Goal: Information Seeking & Learning: Find specific fact

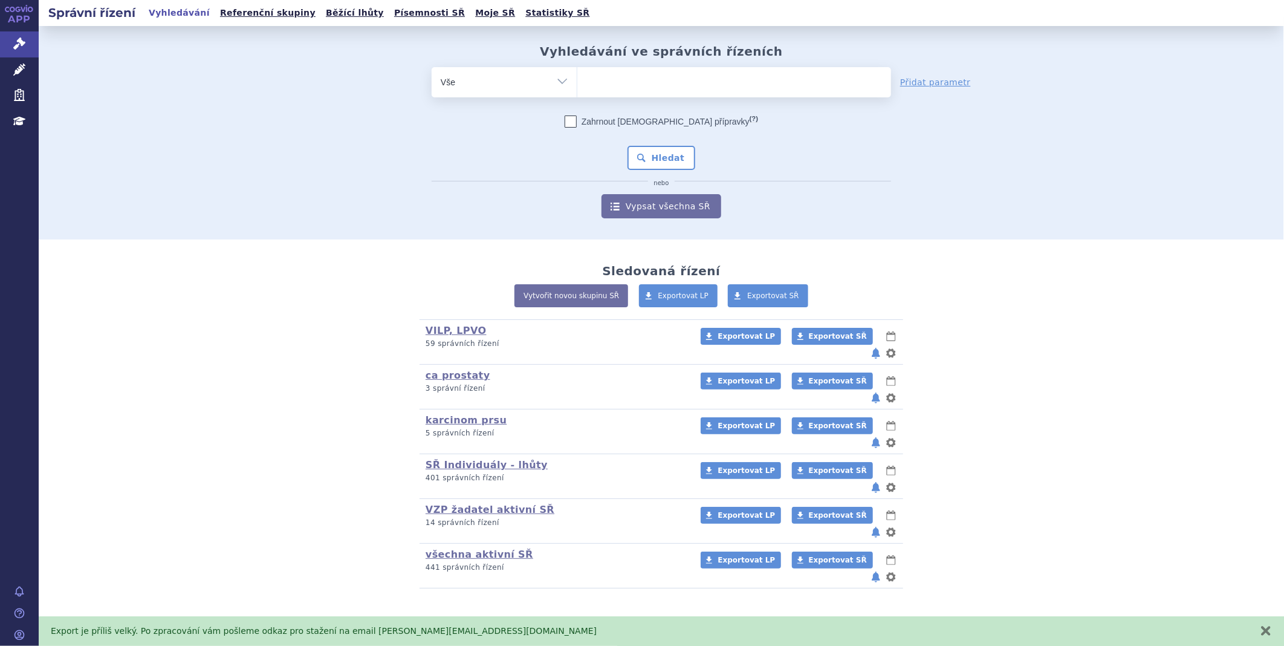
type input "SUKLS318214/2024"
select select "SUKLS318214/2024"
click at [644, 150] on button "Hledat" at bounding box center [661, 158] width 68 height 24
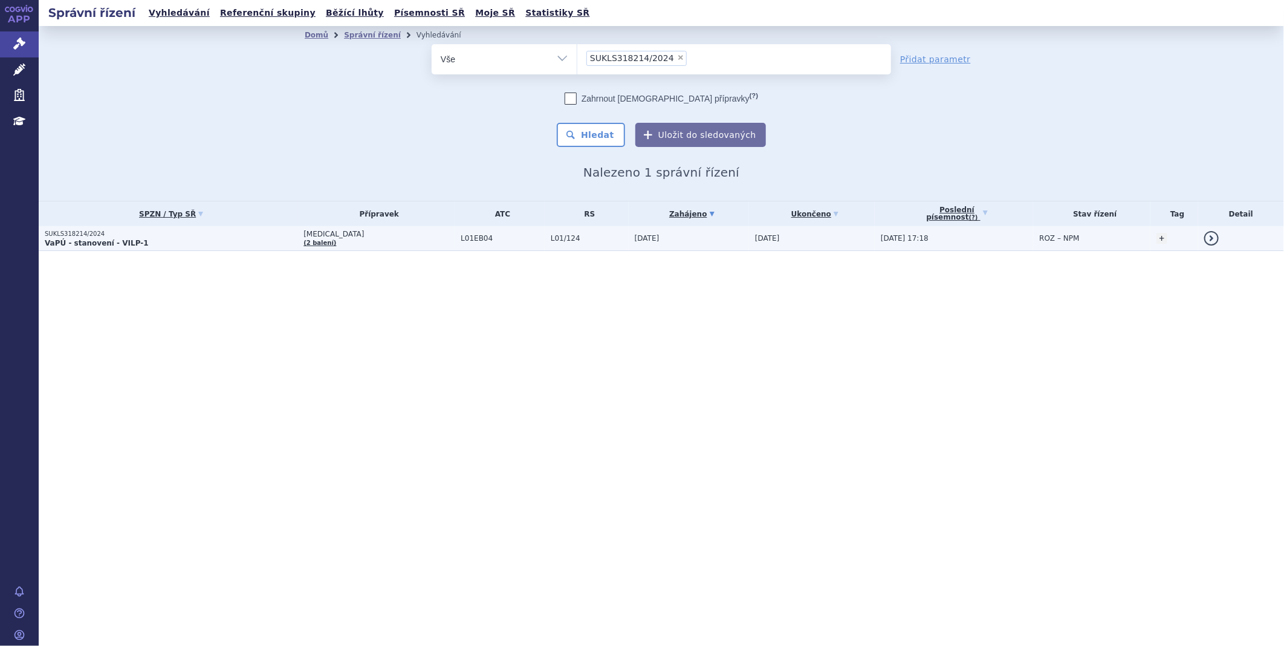
click at [85, 239] on strong "VaPÚ - stanovení - VILP-1" at bounding box center [97, 243] width 104 height 8
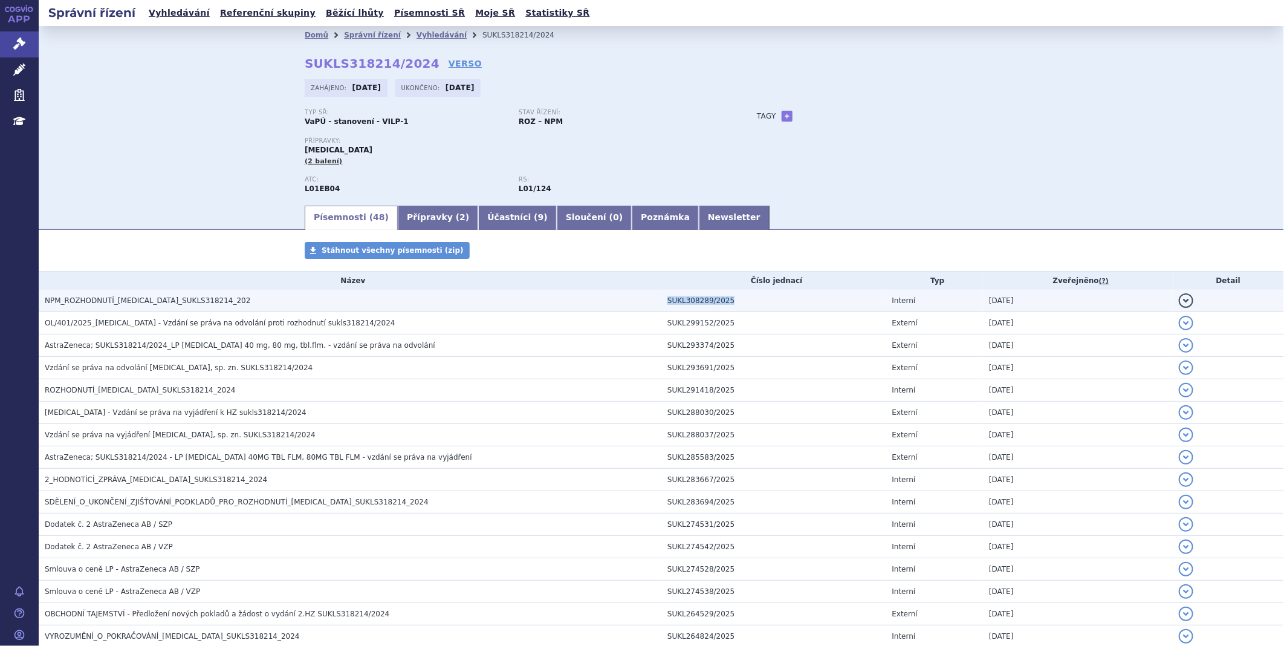
drag, startPoint x: 724, startPoint y: 302, endPoint x: 660, endPoint y: 302, distance: 64.1
click at [661, 302] on td "SUKL308289/2025" at bounding box center [773, 301] width 225 height 22
copy td "SUKL308289/2025"
click at [688, 305] on td "SUKL308289/2025" at bounding box center [773, 301] width 225 height 22
drag, startPoint x: 728, startPoint y: 303, endPoint x: 679, endPoint y: 303, distance: 49.0
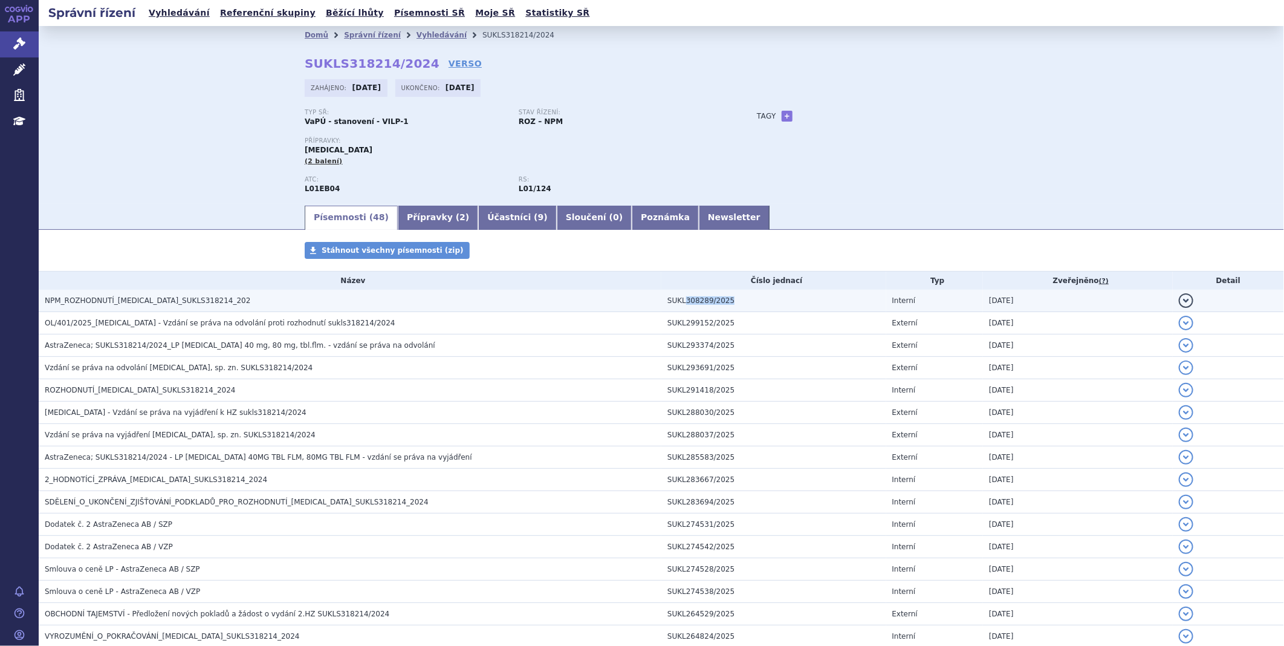
click at [679, 303] on td "SUKL308289/2025" at bounding box center [773, 301] width 225 height 22
copy td "308289/2025"
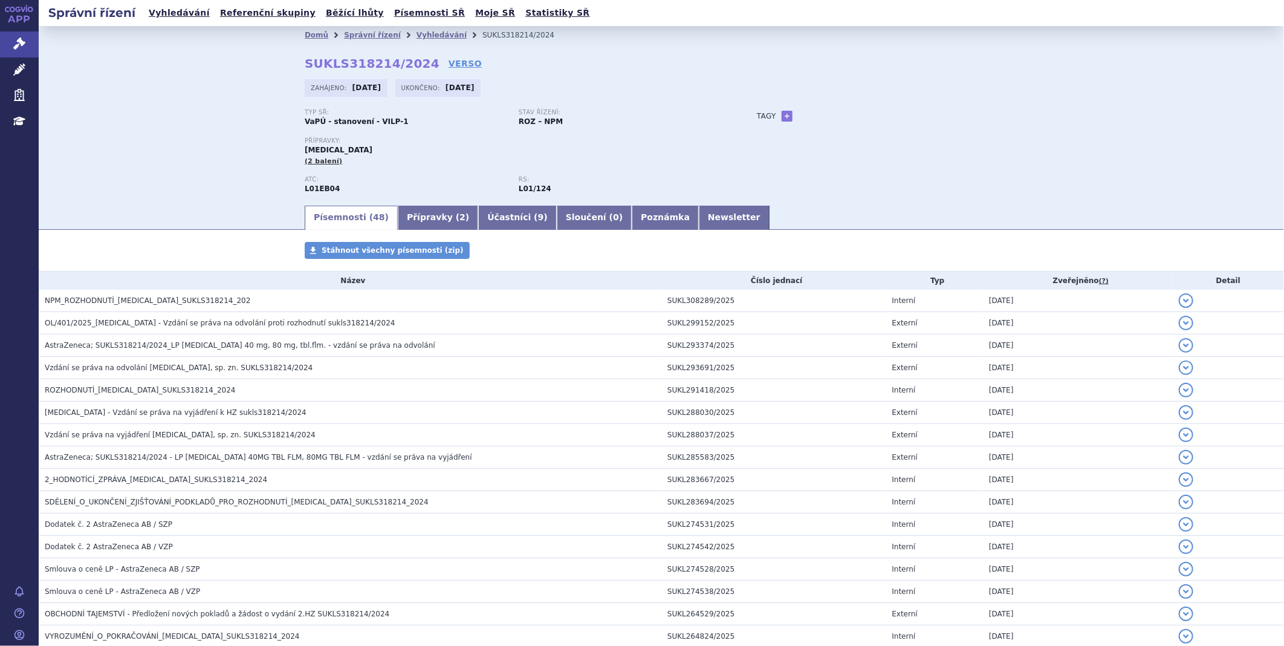
click at [941, 143] on div "Typ SŘ: VaPÚ - stanovení - VILP-1 Stav řízení: ROZ – NPM Přípravky: [MEDICAL_DA…" at bounding box center [661, 156] width 713 height 95
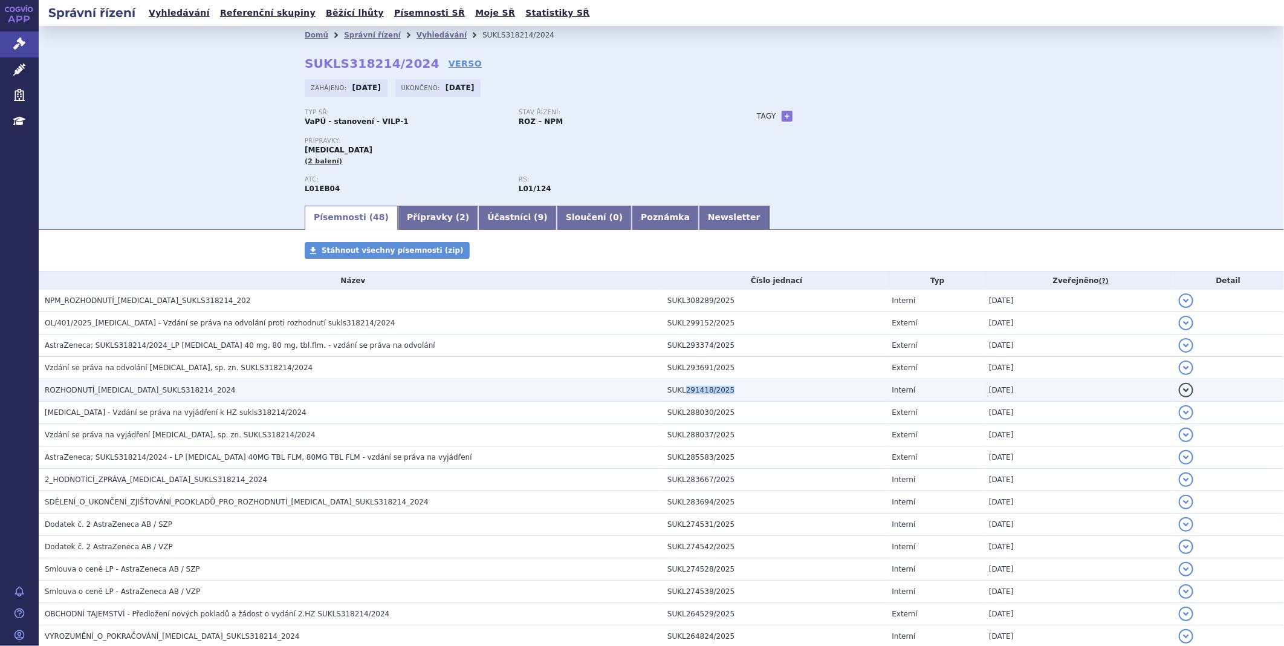
drag, startPoint x: 724, startPoint y: 388, endPoint x: 678, endPoint y: 391, distance: 45.4
click at [678, 391] on td "SUKL291418/2025" at bounding box center [773, 390] width 225 height 22
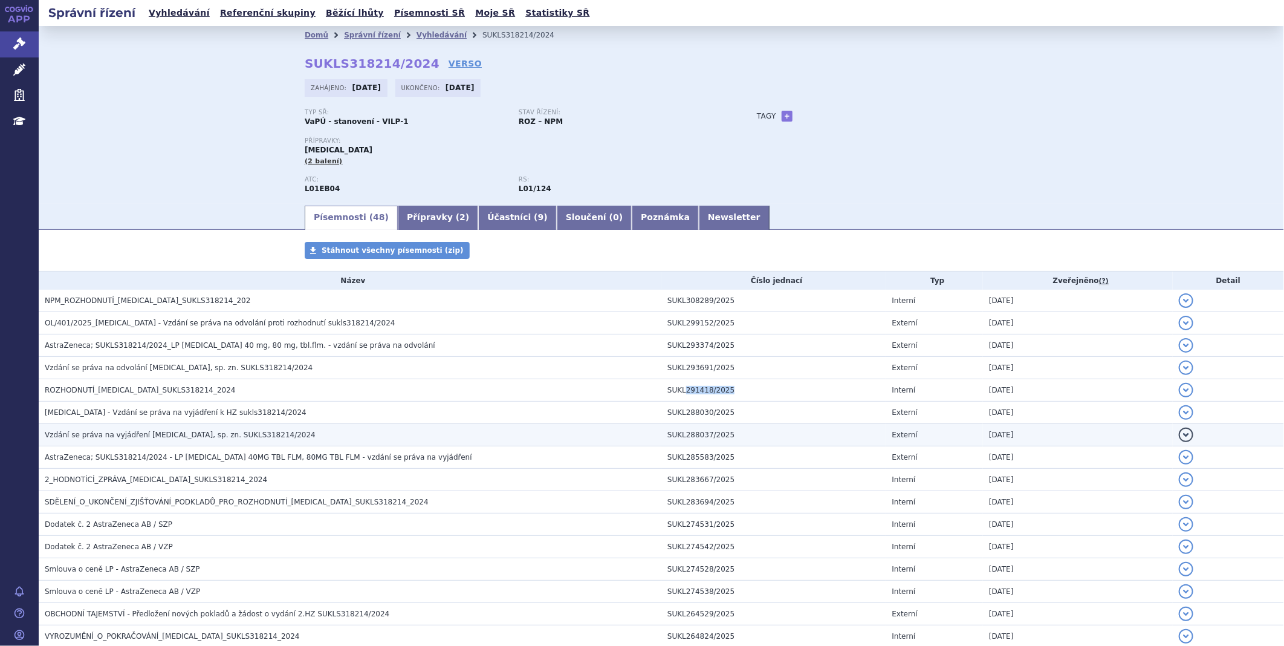
copy td "291418/2025"
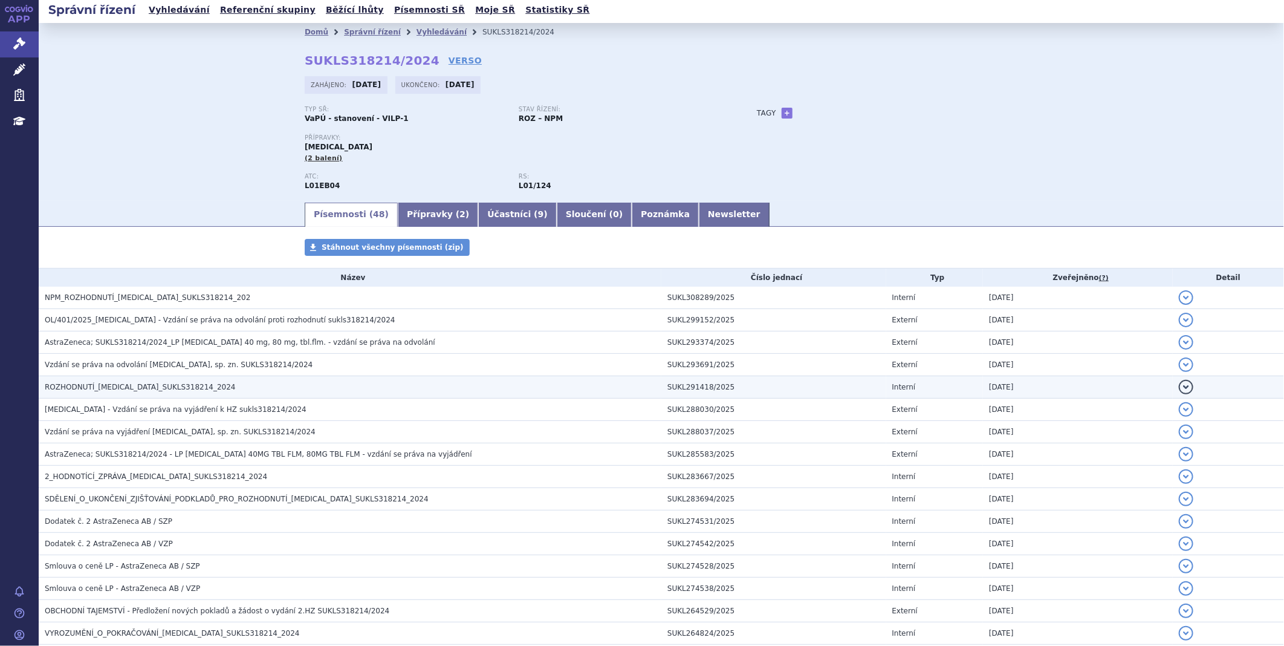
scroll to position [9, 0]
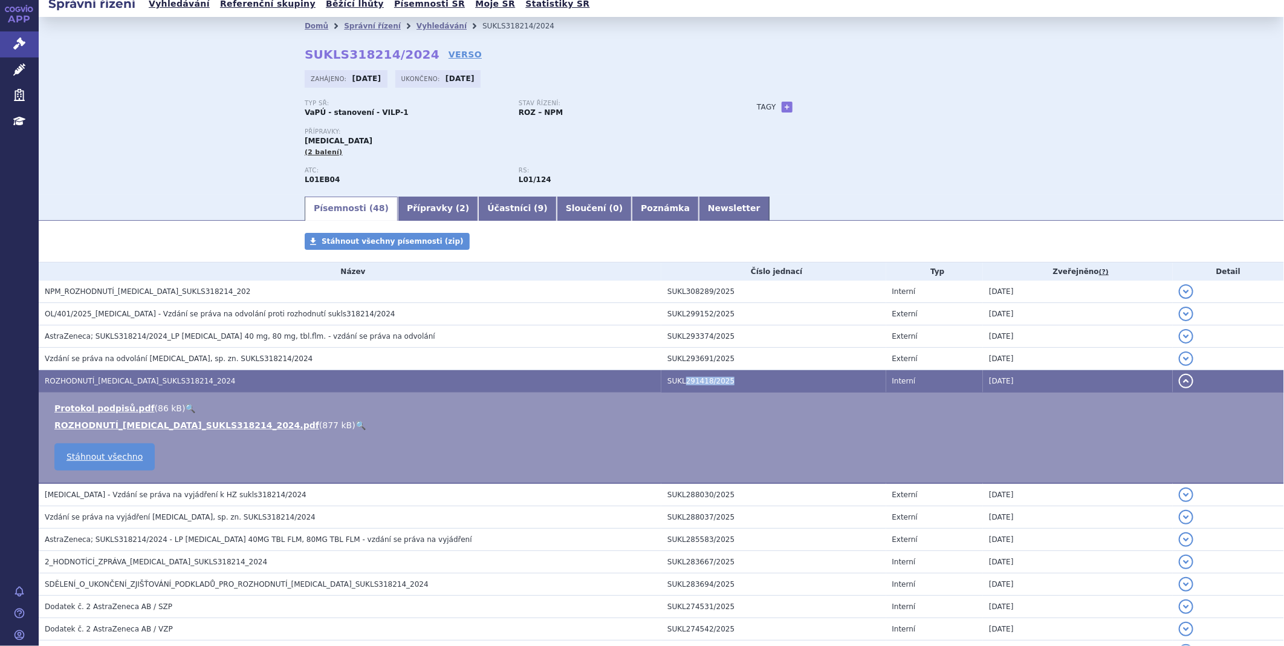
drag, startPoint x: 744, startPoint y: 380, endPoint x: 679, endPoint y: 383, distance: 64.8
click at [679, 383] on td "SUKL291418/2025" at bounding box center [773, 381] width 225 height 22
copy td "291418/2025"
